Goal: Task Accomplishment & Management: Manage account settings

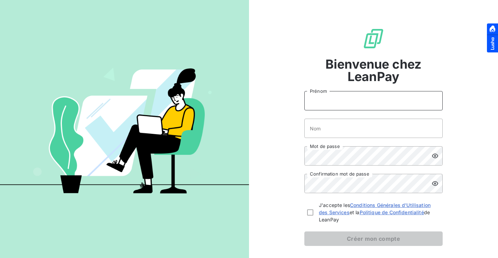
click at [318, 102] on input "Prénom" at bounding box center [373, 100] width 138 height 19
type input "Service"
type input "recouvrement"
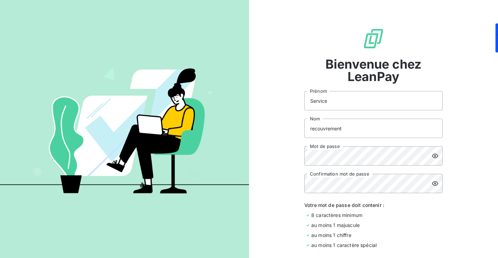
scroll to position [13, 0]
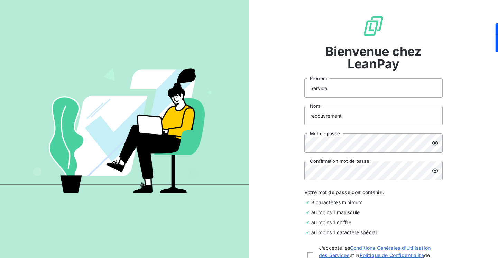
click at [437, 145] on icon at bounding box center [434, 143] width 7 height 7
click at [291, 144] on div "Bienvenue chez LeanPay Service Prénom recouvrement Nom Mot de passe Confirmatio…" at bounding box center [373, 152] width 249 height 330
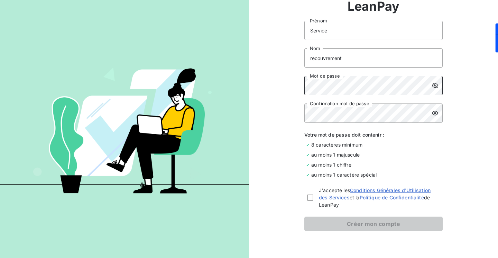
scroll to position [84, 0]
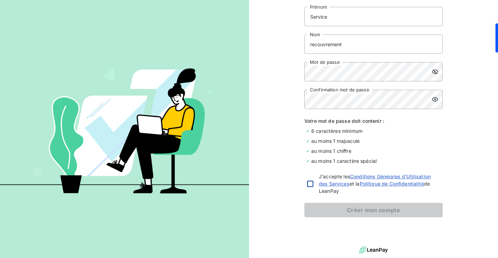
click at [311, 185] on div at bounding box center [310, 184] width 6 height 6
checkbox input "true"
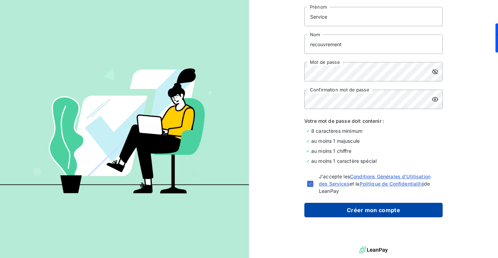
click at [325, 212] on button "Créer mon compte" at bounding box center [373, 210] width 138 height 15
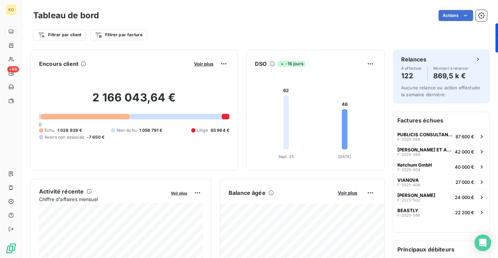
click at [284, 26] on div "Filtrer par client Filtrer par facture" at bounding box center [259, 32] width 453 height 19
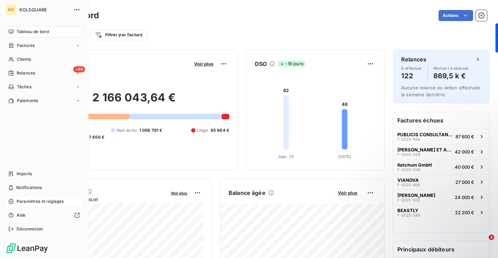
click at [53, 207] on div "Paramètres et réglages" at bounding box center [44, 201] width 77 height 11
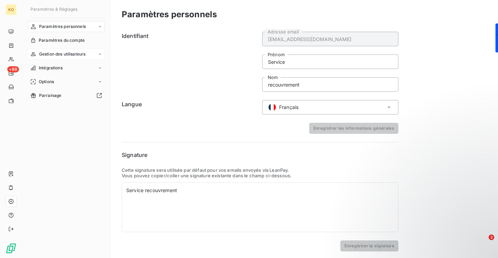
click at [64, 55] on span "Gestion des utilisateurs" at bounding box center [62, 54] width 47 height 6
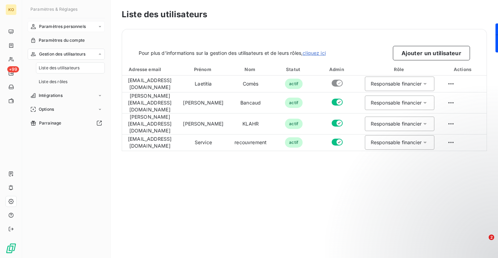
click at [92, 26] on div "Paramètres personnels" at bounding box center [66, 26] width 77 height 11
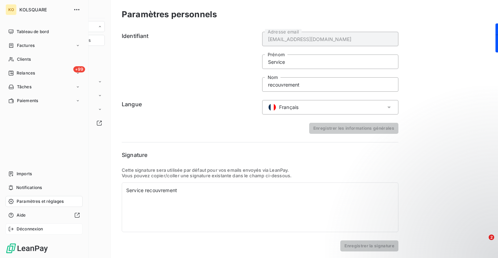
click at [23, 231] on span "Déconnexion" at bounding box center [30, 229] width 27 height 6
